Goal: Task Accomplishment & Management: Complete application form

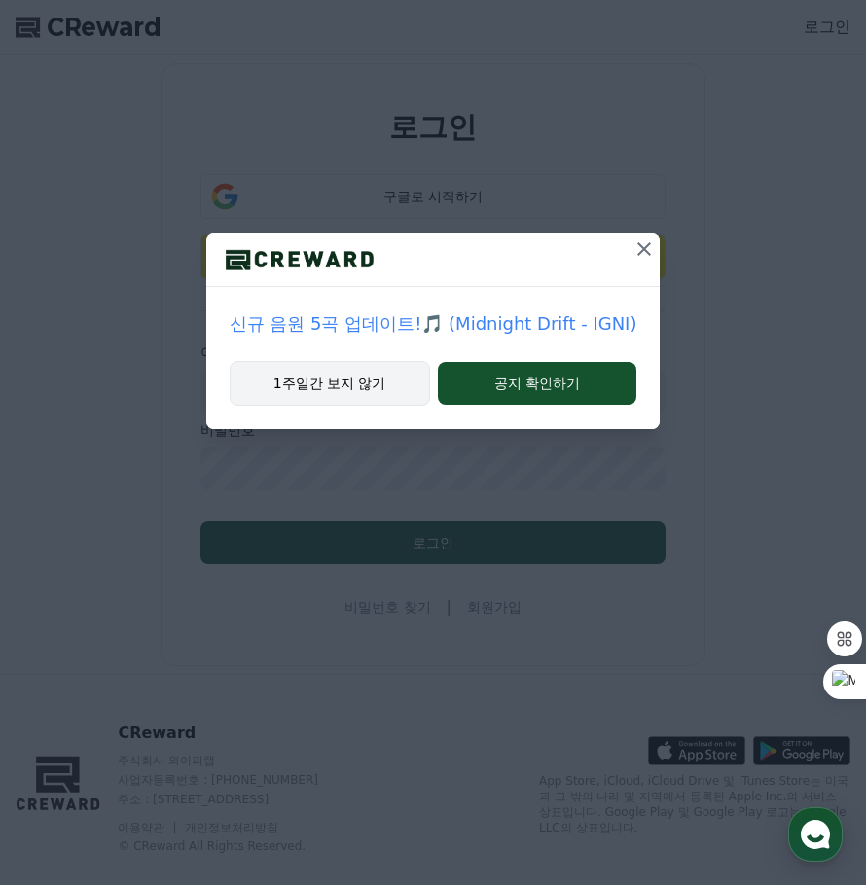
type input "**********"
click at [331, 384] on button "1주일간 보지 않기" at bounding box center [330, 383] width 200 height 45
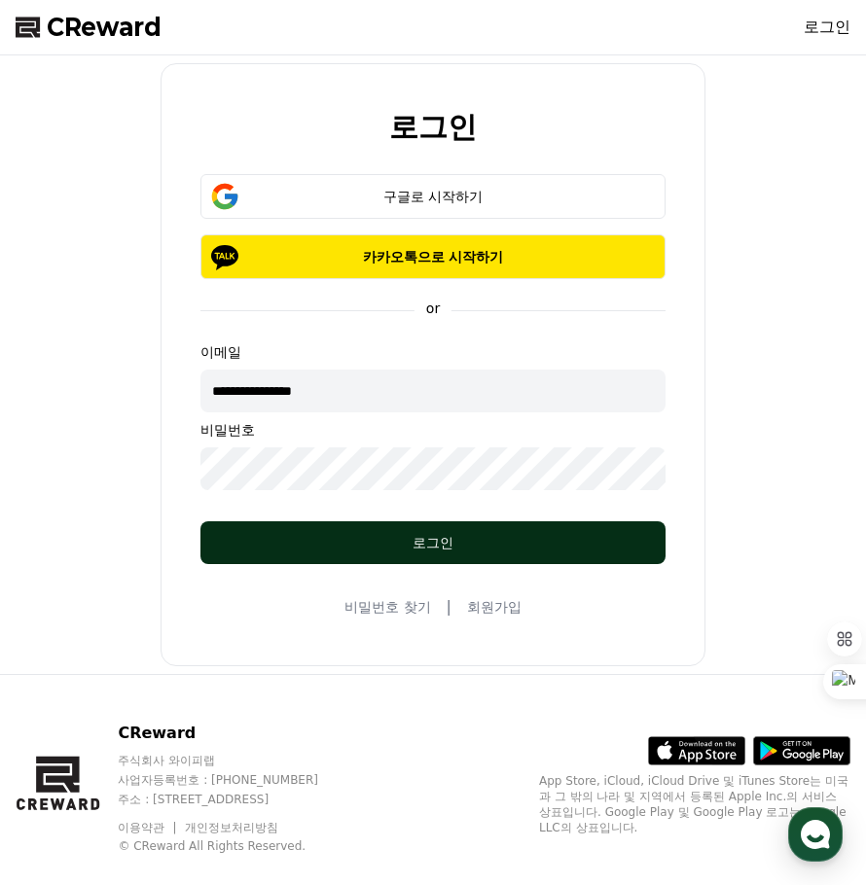
click at [440, 542] on div "로그인" at bounding box center [432, 542] width 387 height 19
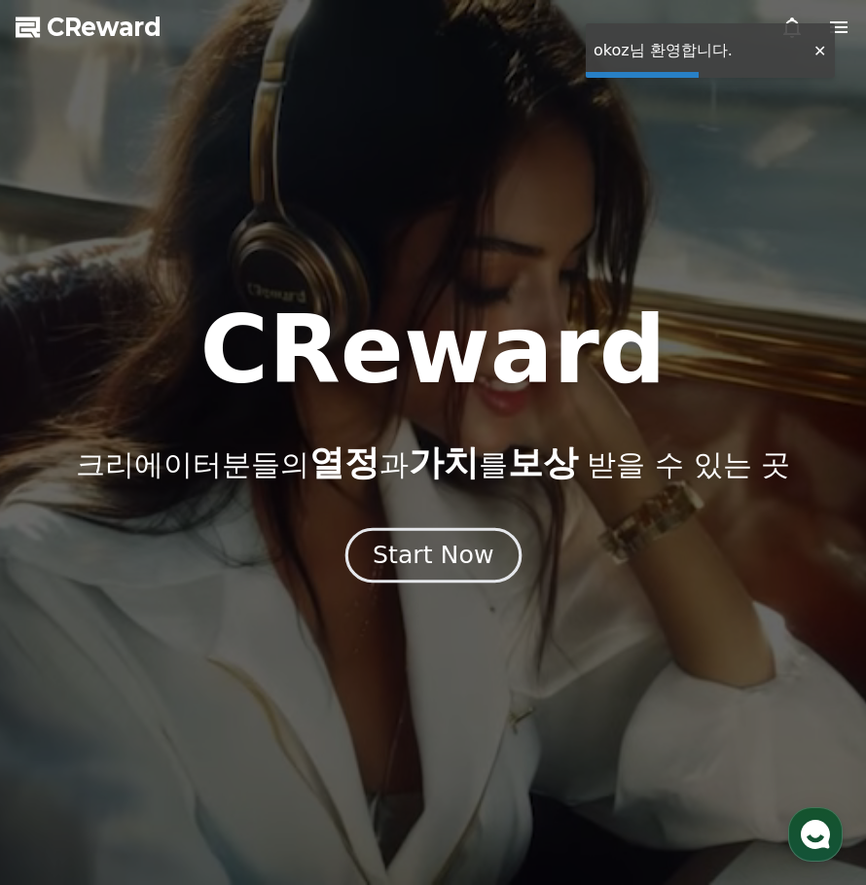
click at [443, 562] on div "Start Now" at bounding box center [433, 555] width 121 height 33
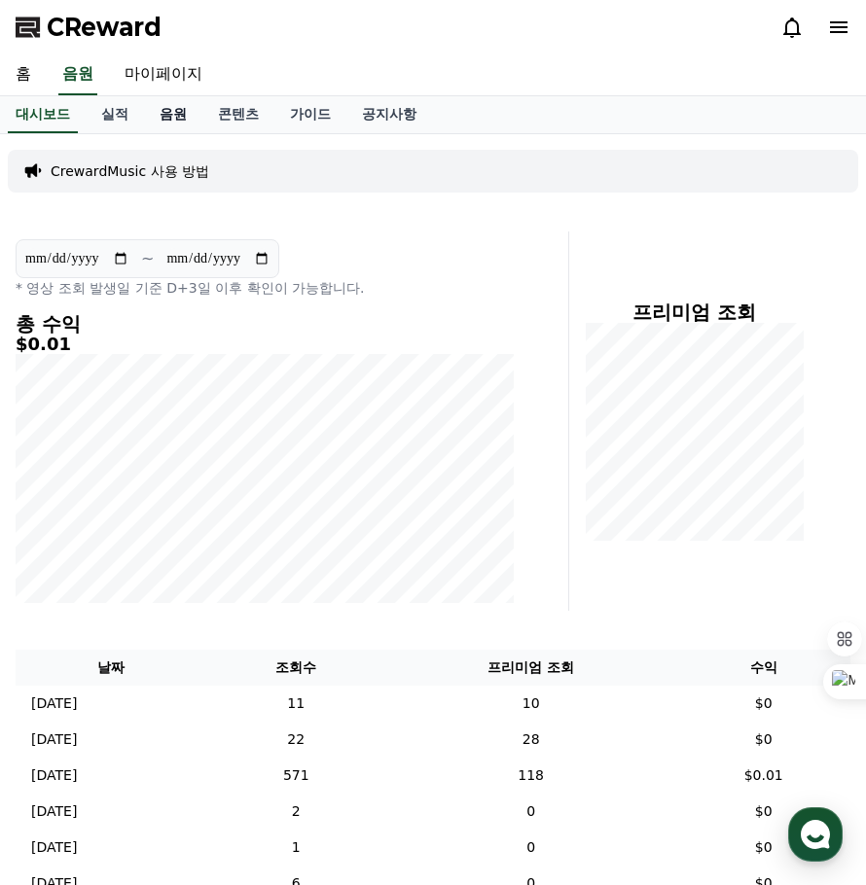
click at [180, 112] on link "음원" at bounding box center [173, 114] width 58 height 37
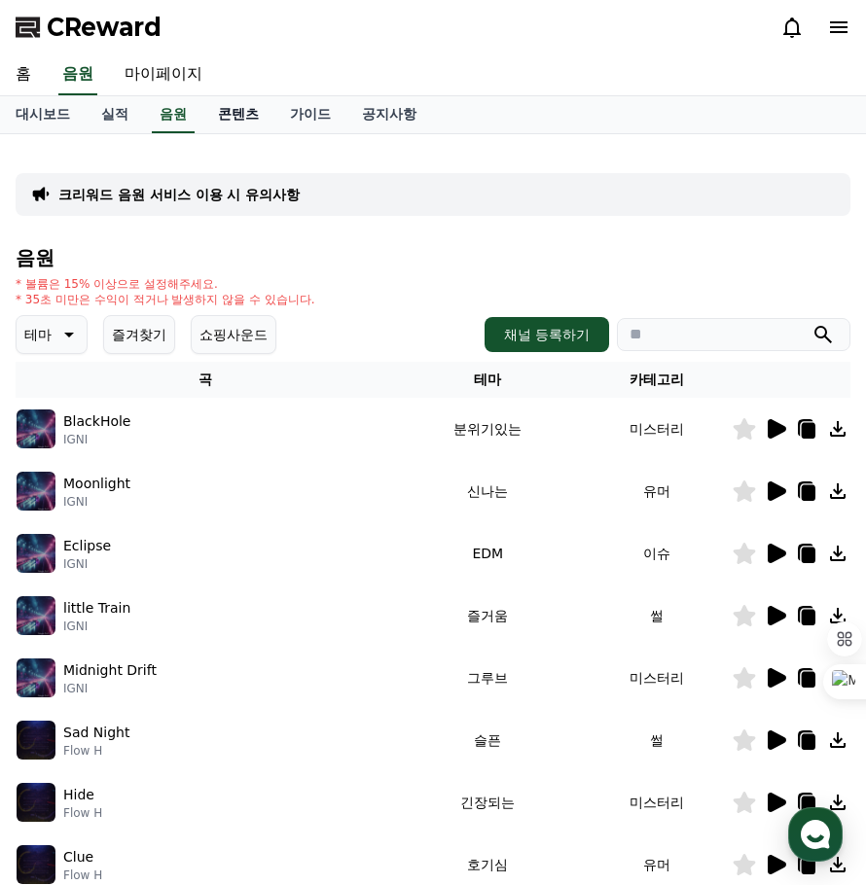
click at [242, 121] on link "콘텐츠" at bounding box center [238, 114] width 72 height 37
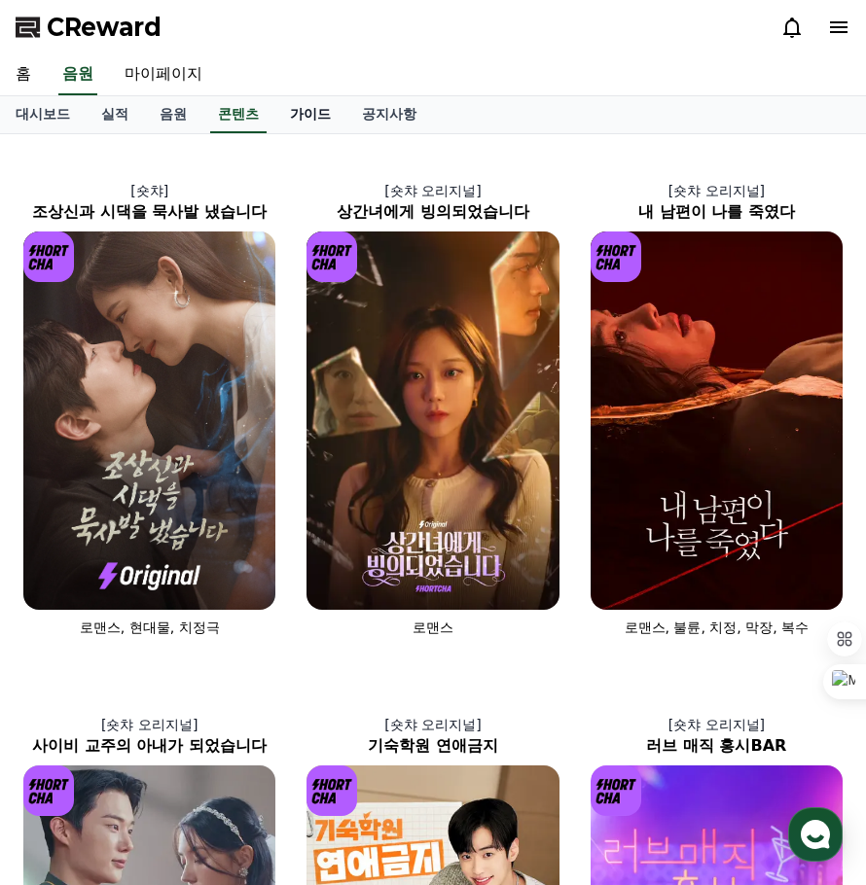
click at [309, 121] on link "가이드" at bounding box center [310, 114] width 72 height 37
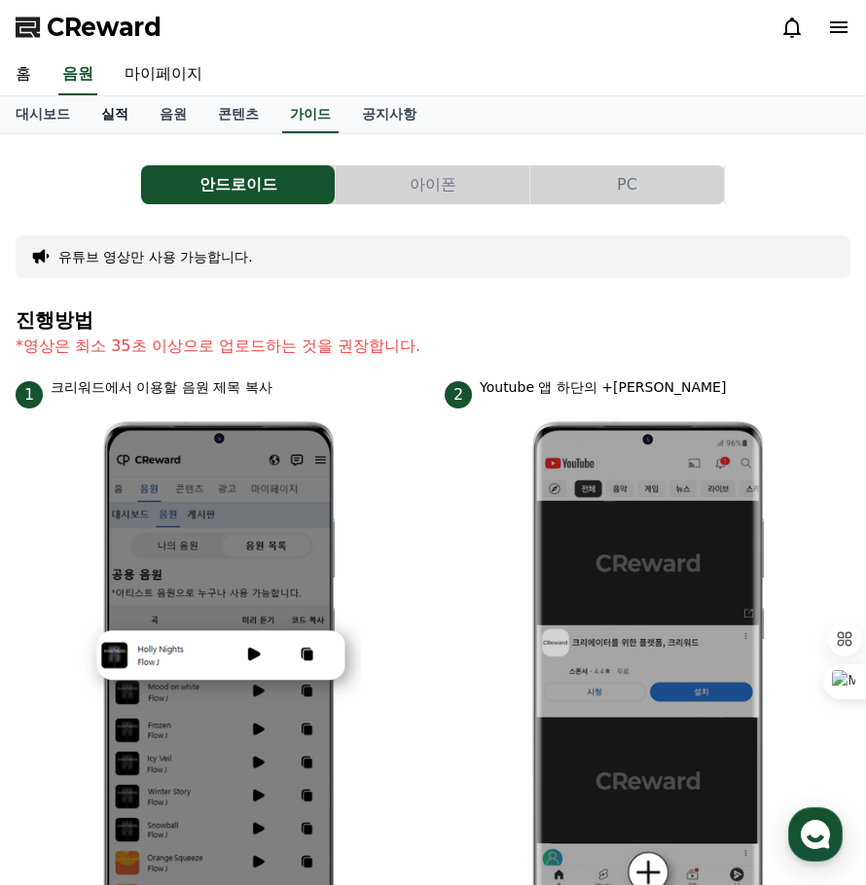
click at [117, 113] on link "실적" at bounding box center [115, 114] width 58 height 37
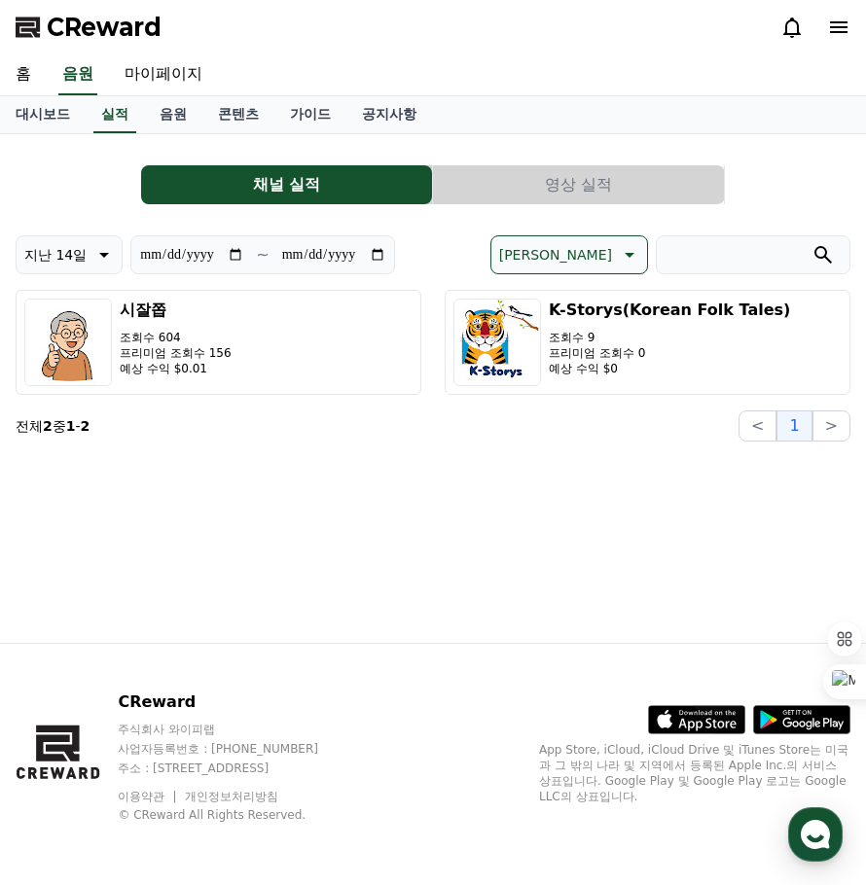
click at [553, 196] on button "영상 실적" at bounding box center [578, 184] width 291 height 39
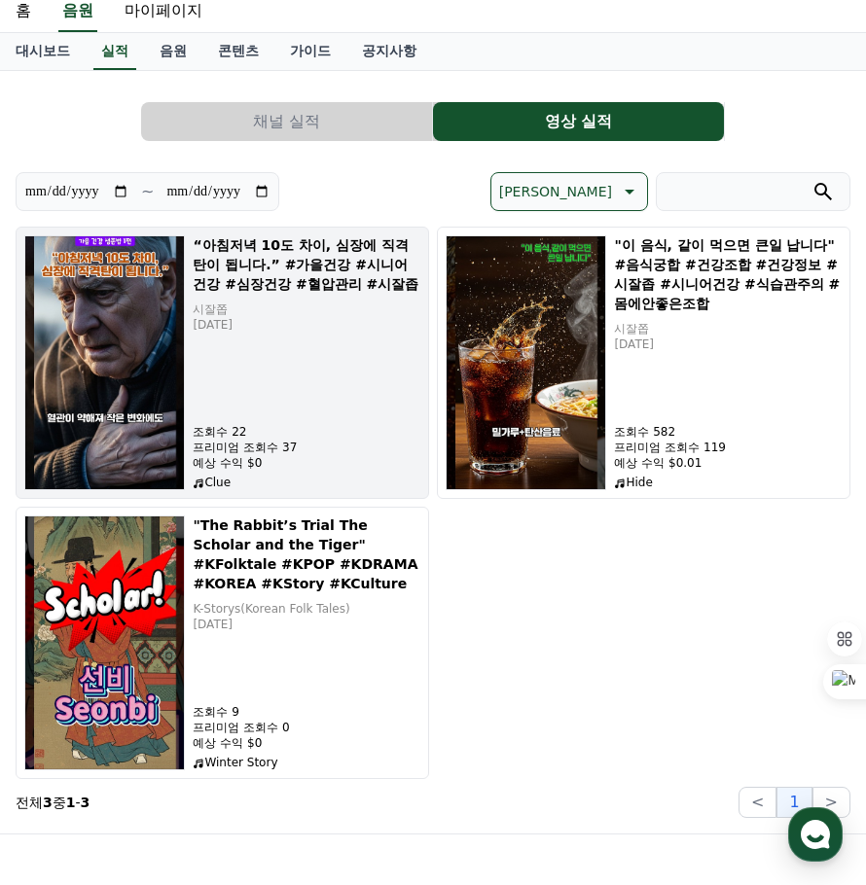
scroll to position [97, 0]
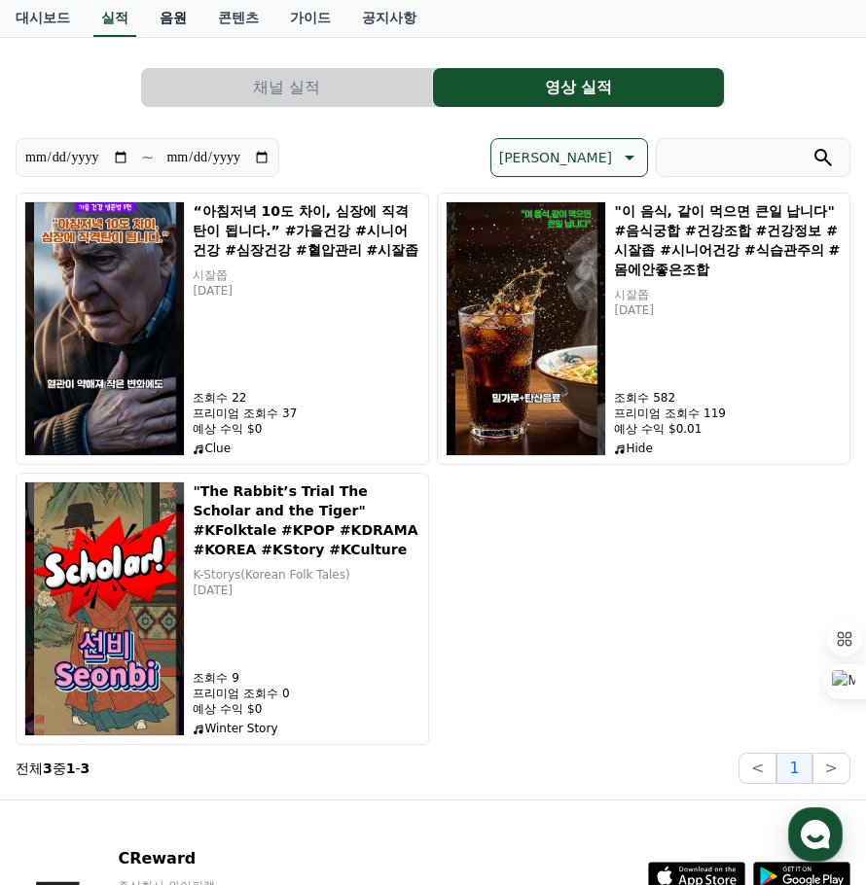
click at [171, 21] on link "음원" at bounding box center [173, 18] width 58 height 37
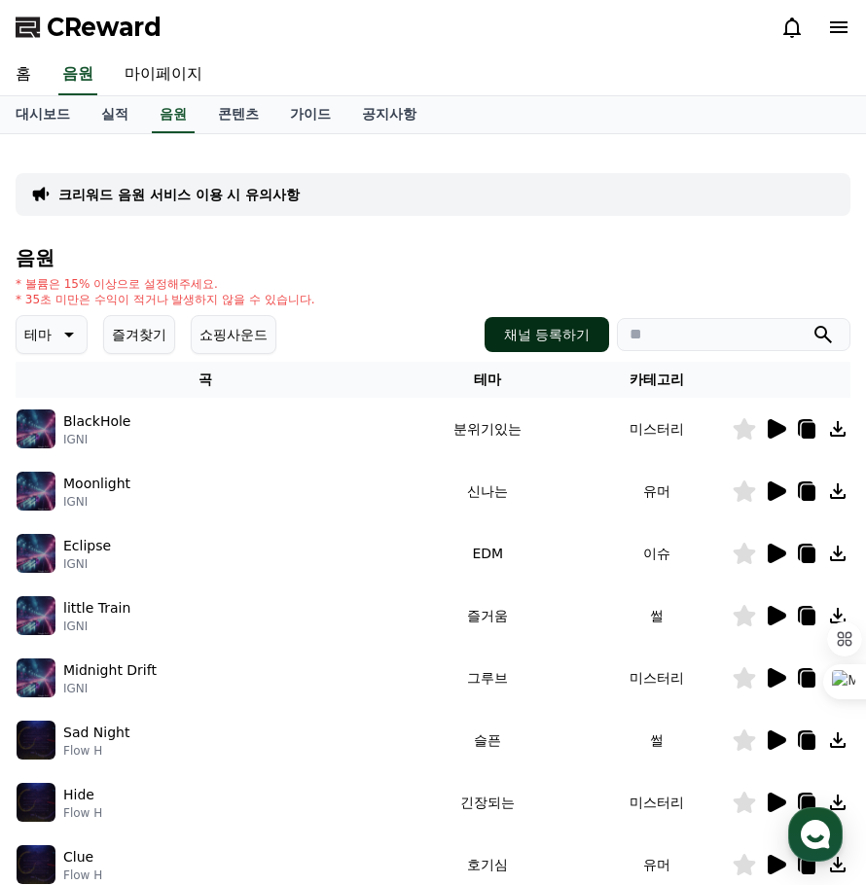
click at [528, 333] on button "채널 등록하기" at bounding box center [546, 334] width 125 height 35
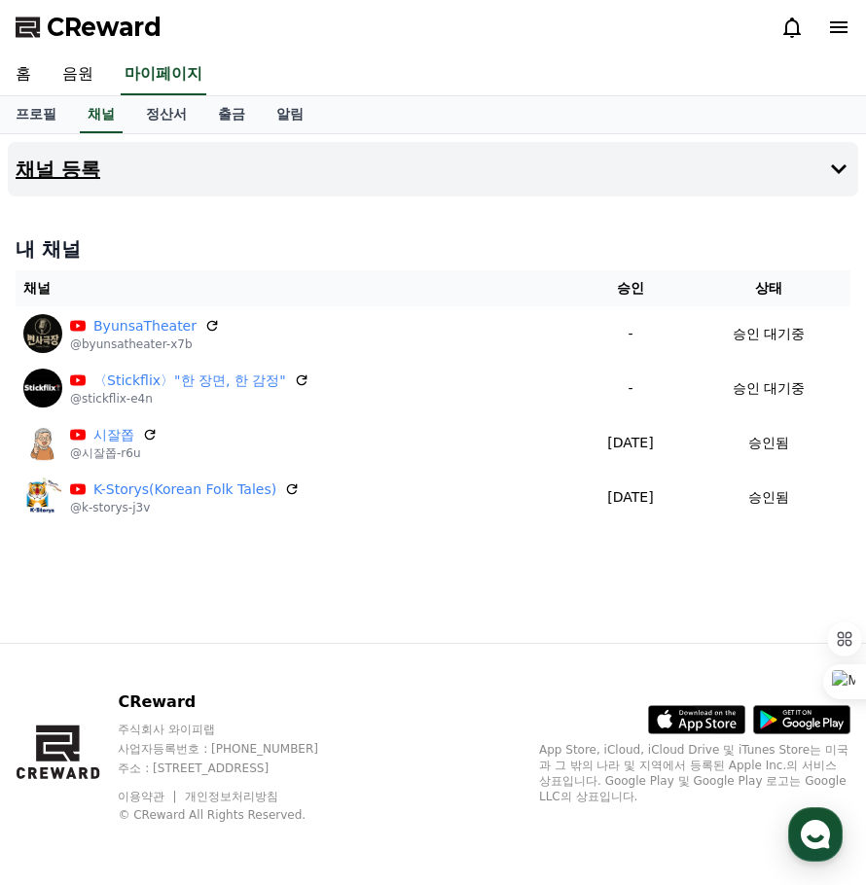
drag, startPoint x: 67, startPoint y: 168, endPoint x: 78, endPoint y: 178, distance: 14.5
click at [68, 167] on h4 "채널 등록" at bounding box center [58, 169] width 85 height 21
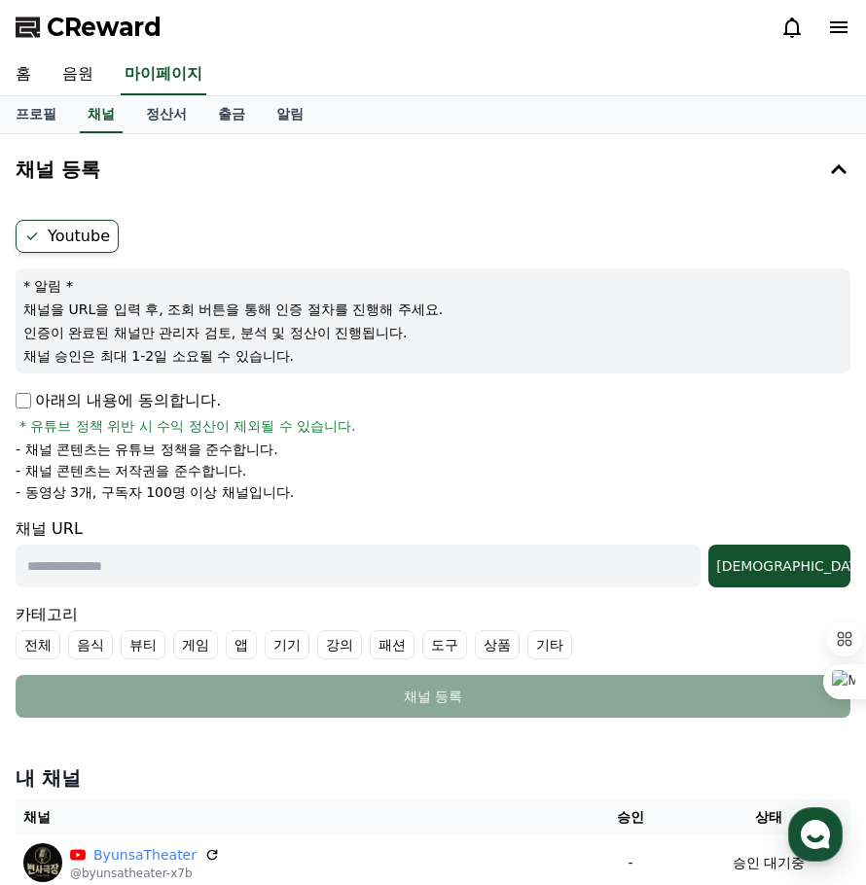
click at [84, 531] on div "채널 URL 조회" at bounding box center [433, 553] width 835 height 70
click at [115, 527] on div "채널 URL 조회" at bounding box center [433, 553] width 835 height 70
drag, startPoint x: 143, startPoint y: 553, endPoint x: 142, endPoint y: 562, distance: 9.8
click at [143, 553] on input "text" at bounding box center [358, 566] width 685 height 43
paste input "**********"
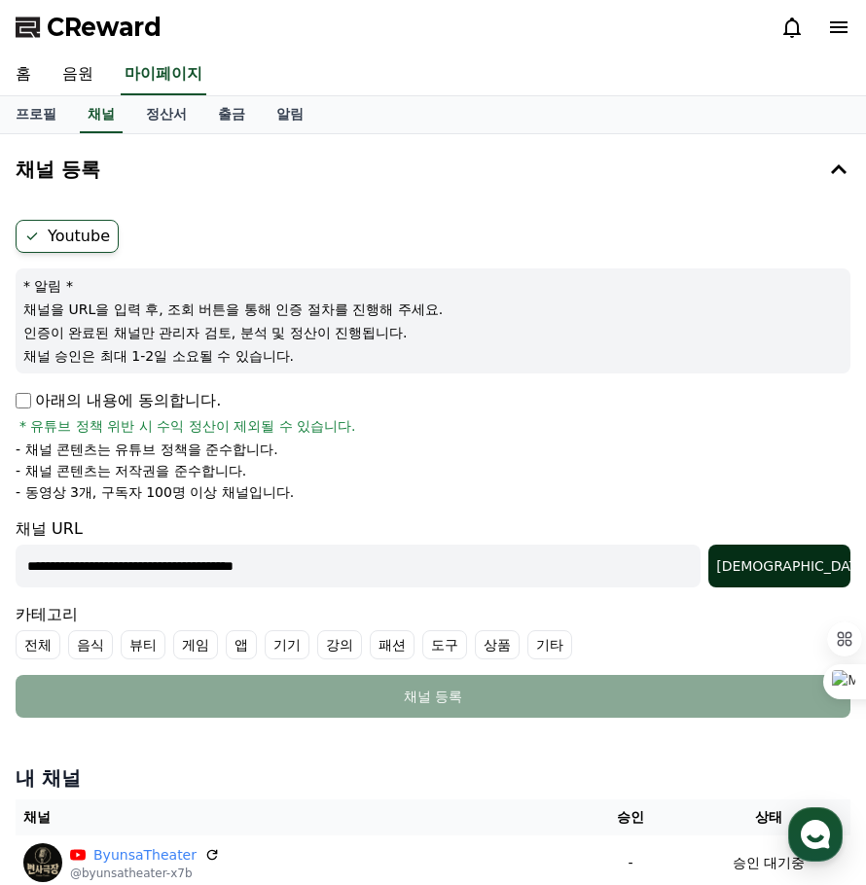
type input "**********"
click at [811, 563] on div "조회" at bounding box center [779, 565] width 126 height 19
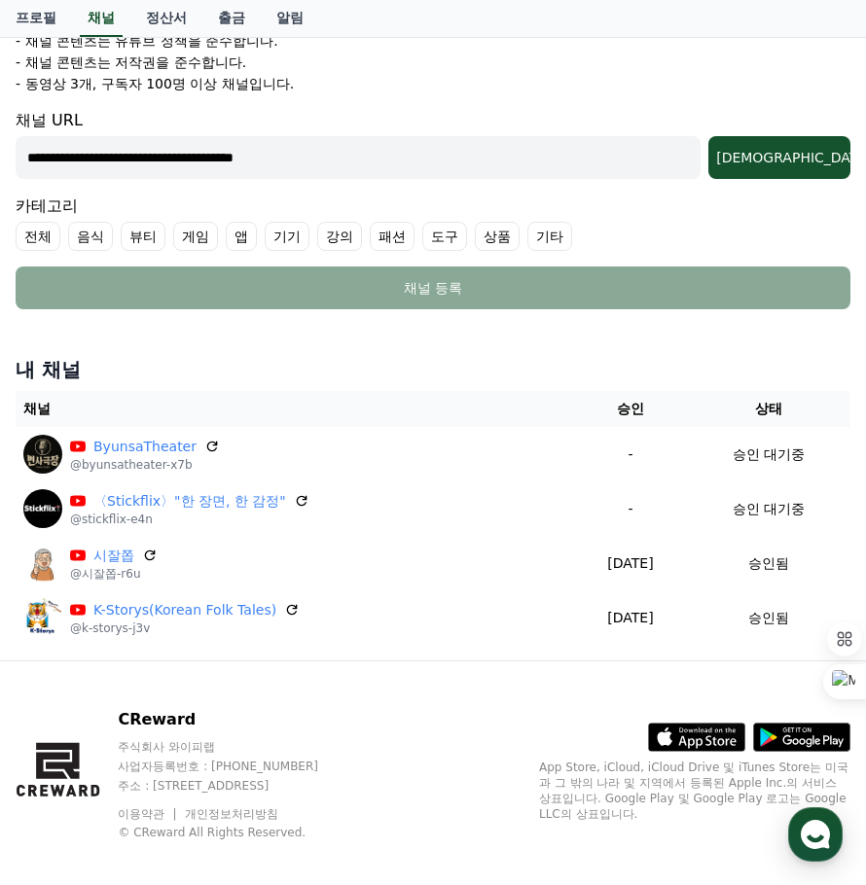
scroll to position [426, 0]
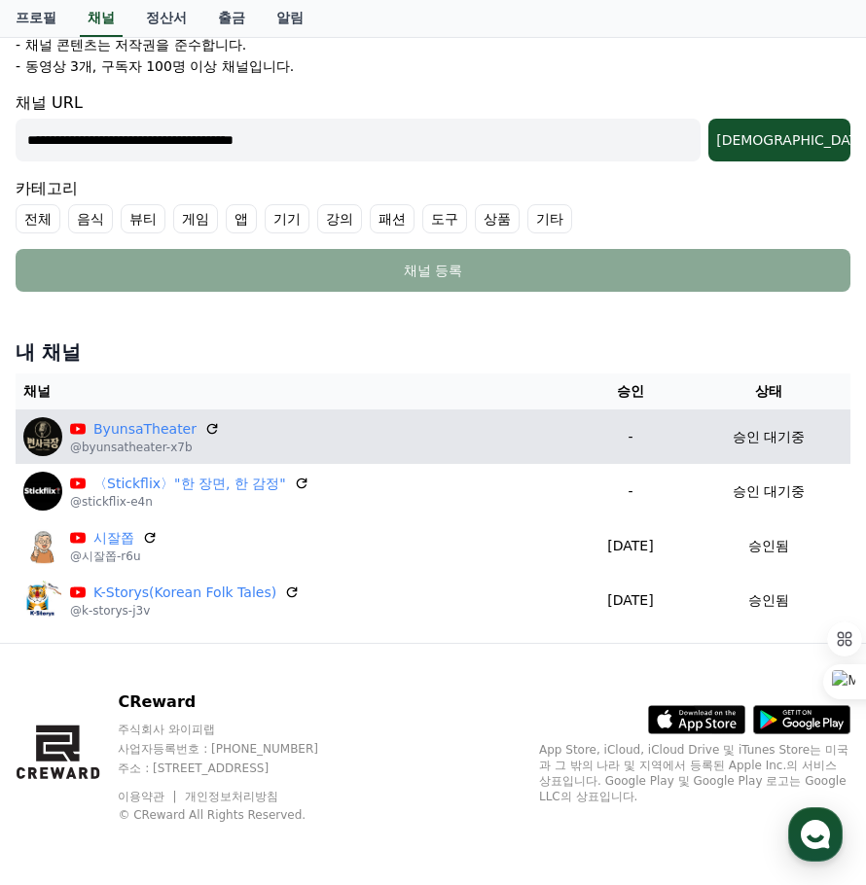
drag, startPoint x: 128, startPoint y: 430, endPoint x: 471, endPoint y: 436, distance: 342.5
click at [471, 436] on div "ByunsaTheater @byunsatheater-x7b" at bounding box center [294, 436] width 542 height 39
